Goal: Navigation & Orientation: Find specific page/section

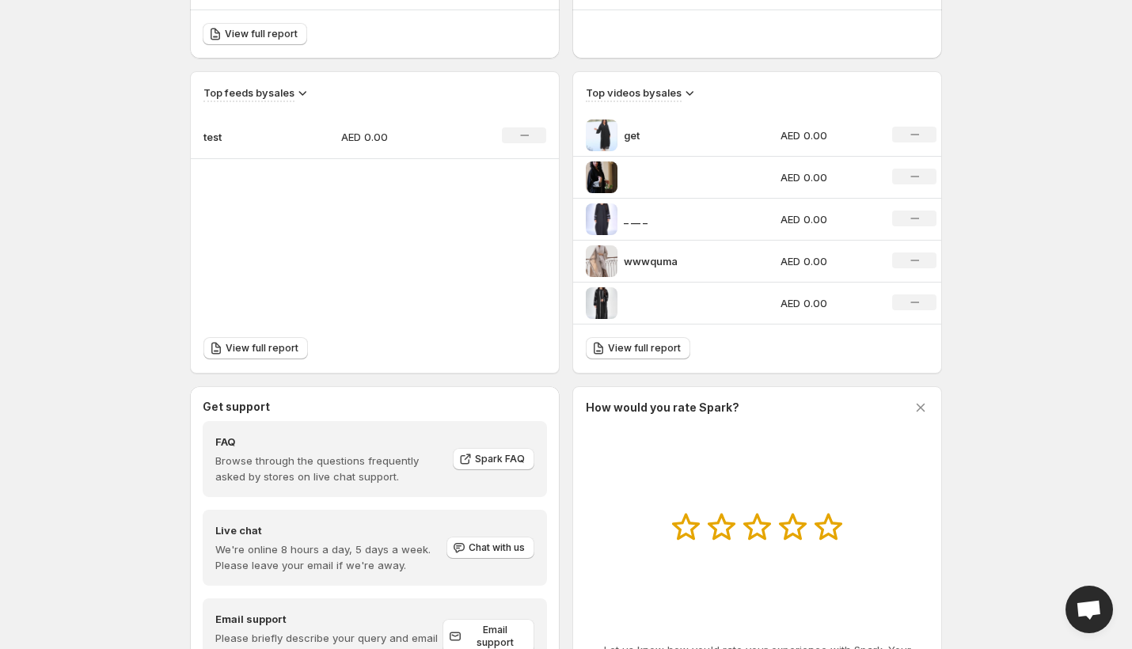
scroll to position [564, 0]
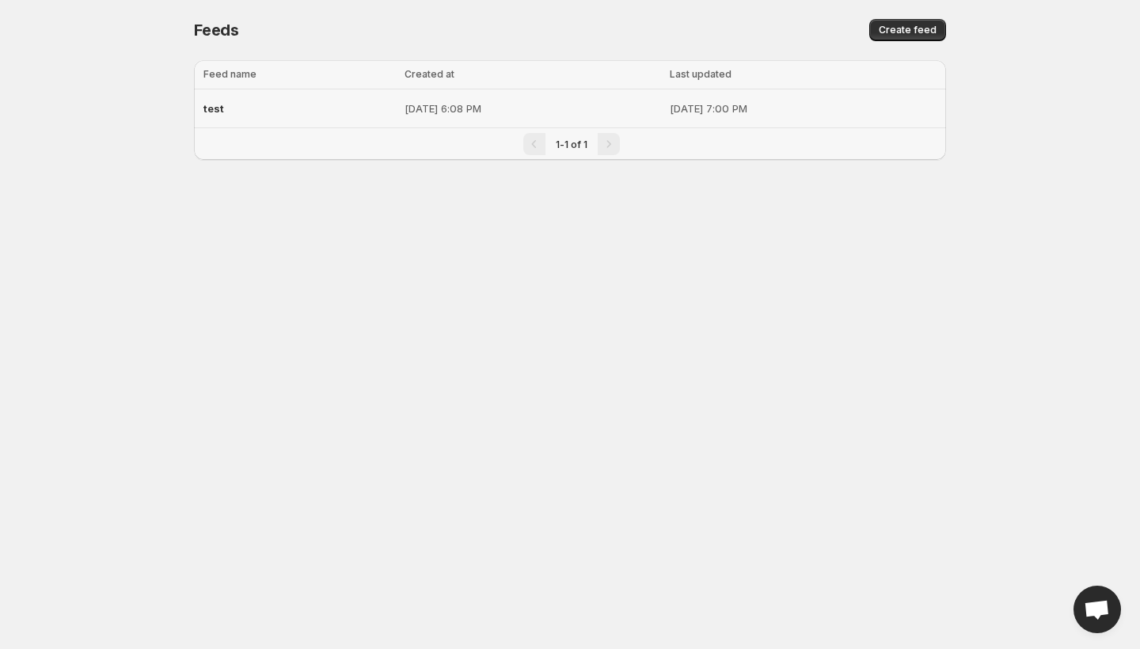
click at [736, 116] on td "[DATE] 7:00 PM" at bounding box center [806, 108] width 282 height 39
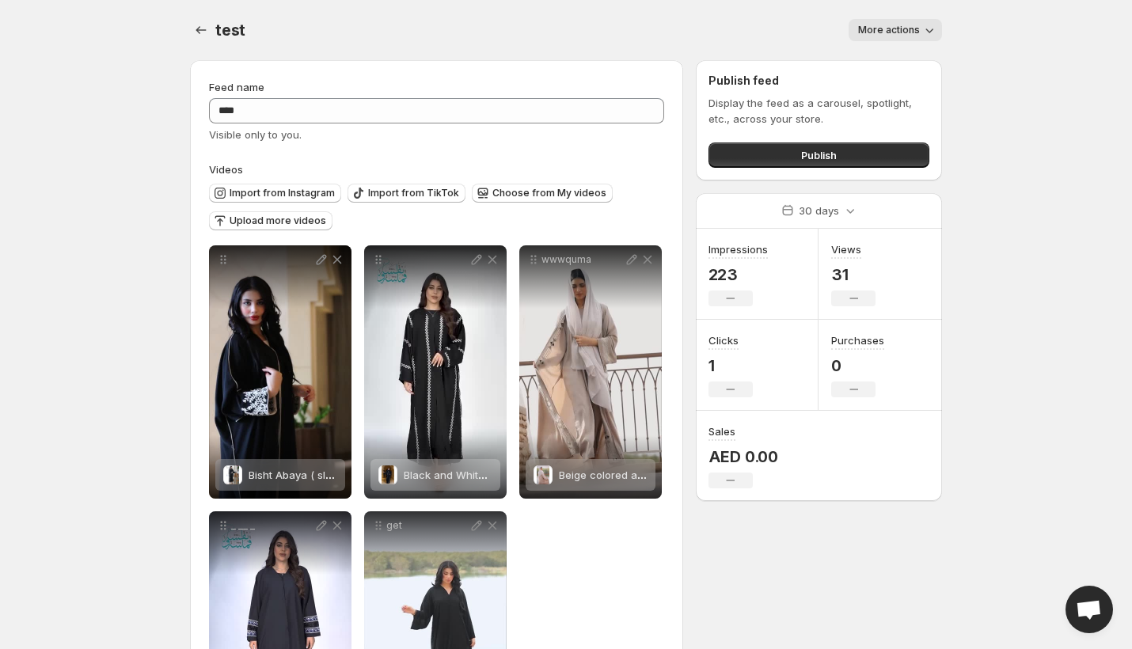
click at [923, 29] on icon "button" at bounding box center [930, 30] width 16 height 16
click at [1012, 143] on body "Home Feeds Videos Subscription Settings test. This page is ready test More acti…" at bounding box center [566, 324] width 1132 height 649
